Goal: Navigation & Orientation: Find specific page/section

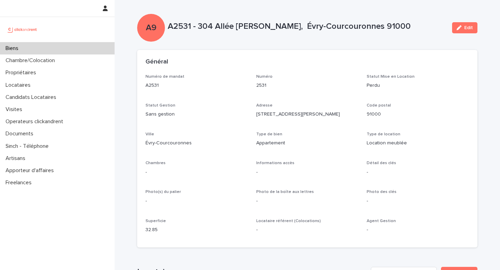
click at [18, 51] on p "Biens" at bounding box center [13, 48] width 21 height 7
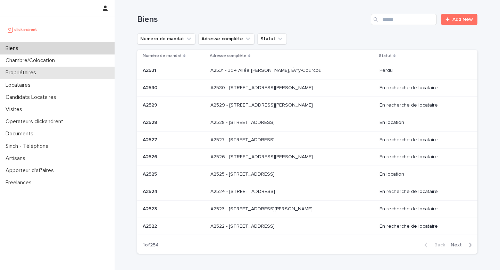
click at [21, 75] on p "Propriétaires" at bounding box center [22, 72] width 39 height 7
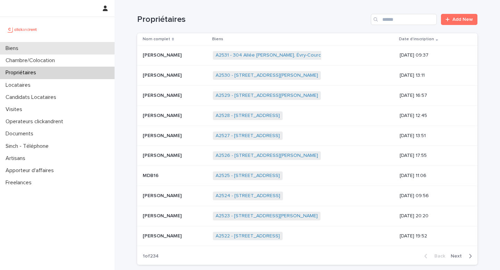
click at [20, 53] on div "Biens" at bounding box center [57, 48] width 115 height 12
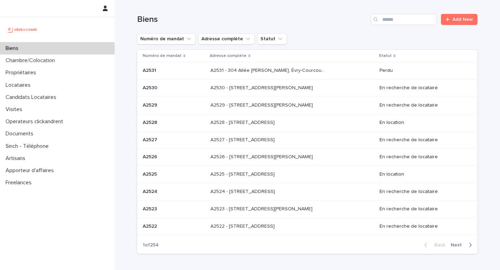
click at [276, 126] on p "A2528 - [STREET_ADDRESS]" at bounding box center [243, 121] width 66 height 7
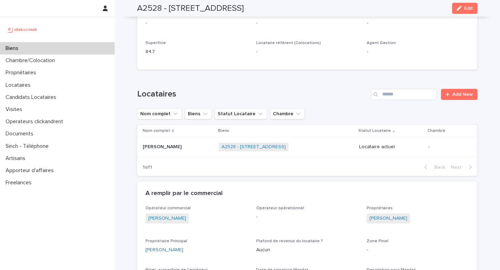
scroll to position [178, 0]
click at [383, 216] on link "[PERSON_NAME]" at bounding box center [388, 218] width 38 height 7
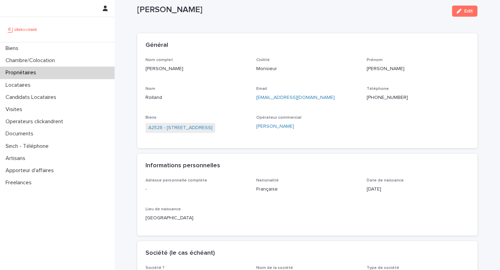
scroll to position [17, 0]
click at [202, 126] on link "A2528 - [STREET_ADDRESS]" at bounding box center [180, 127] width 64 height 7
